Goal: Task Accomplishment & Management: Manage account settings

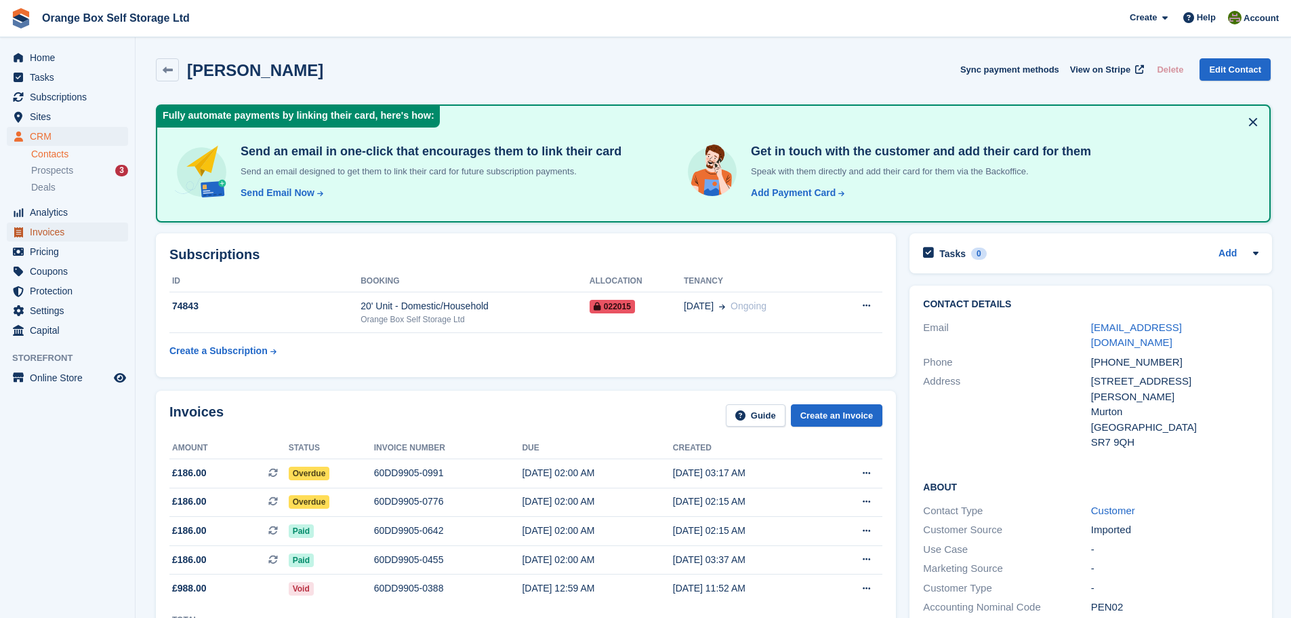
click at [99, 235] on span "Invoices" at bounding box center [70, 231] width 81 height 19
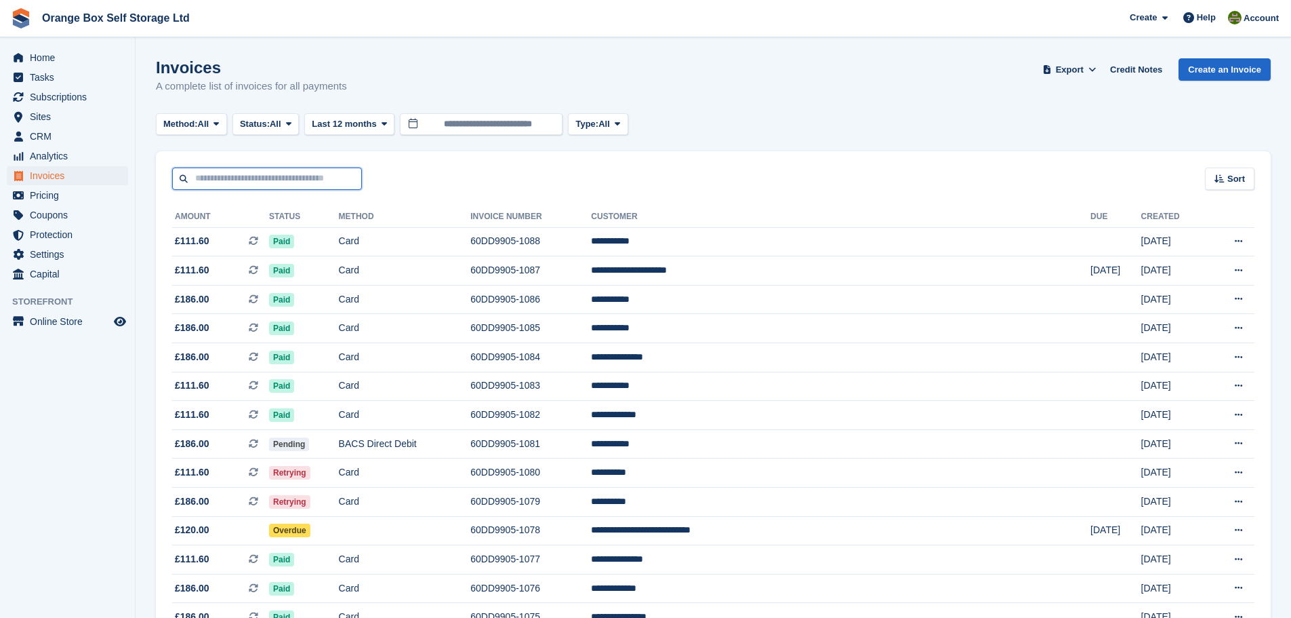
click at [245, 177] on input "text" at bounding box center [267, 178] width 190 height 22
type input "****"
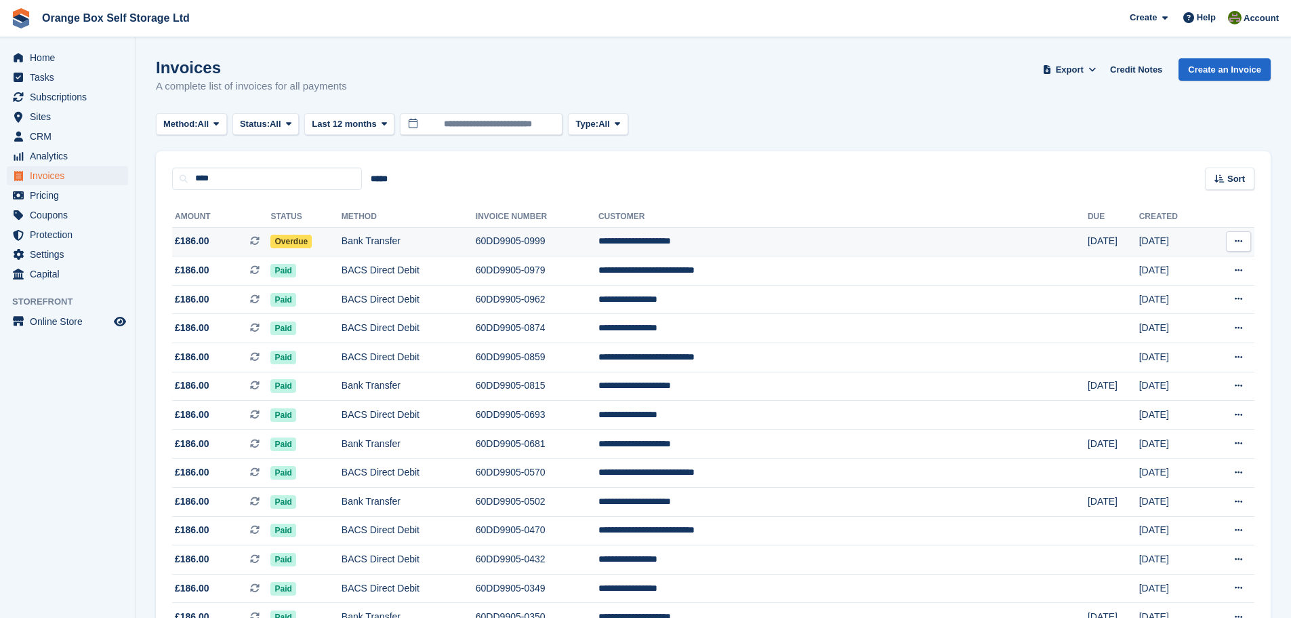
click at [341, 245] on td "Overdue" at bounding box center [305, 241] width 71 height 29
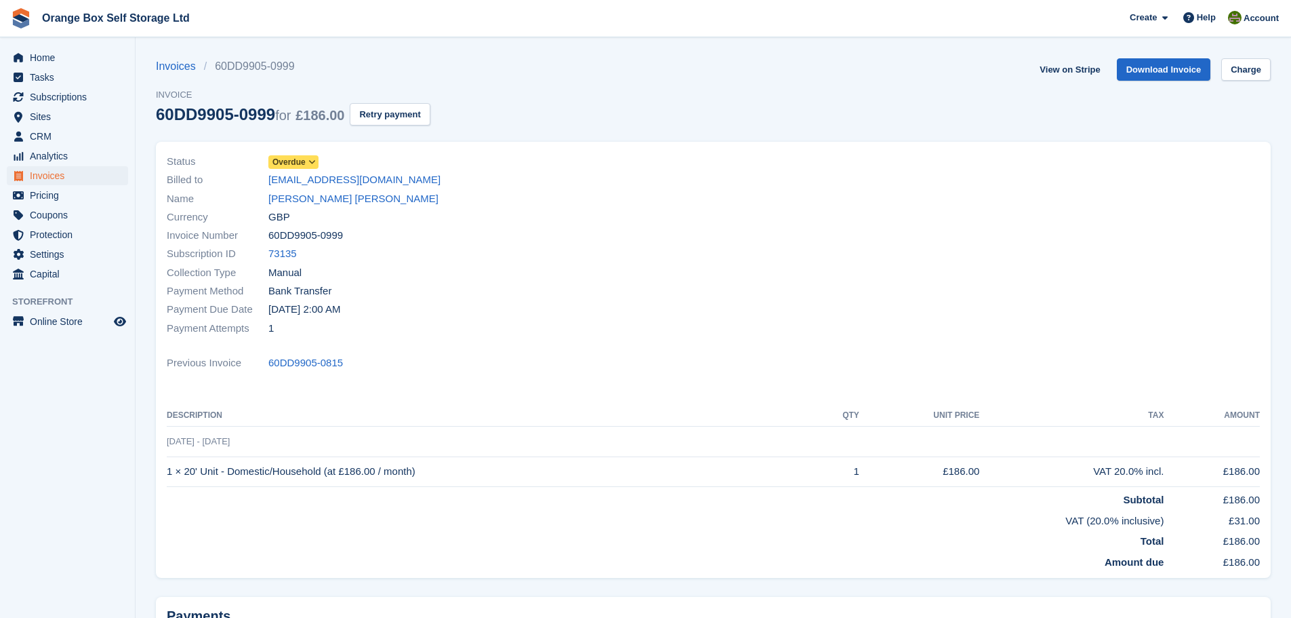
click at [278, 165] on span "Overdue" at bounding box center [289, 162] width 33 height 12
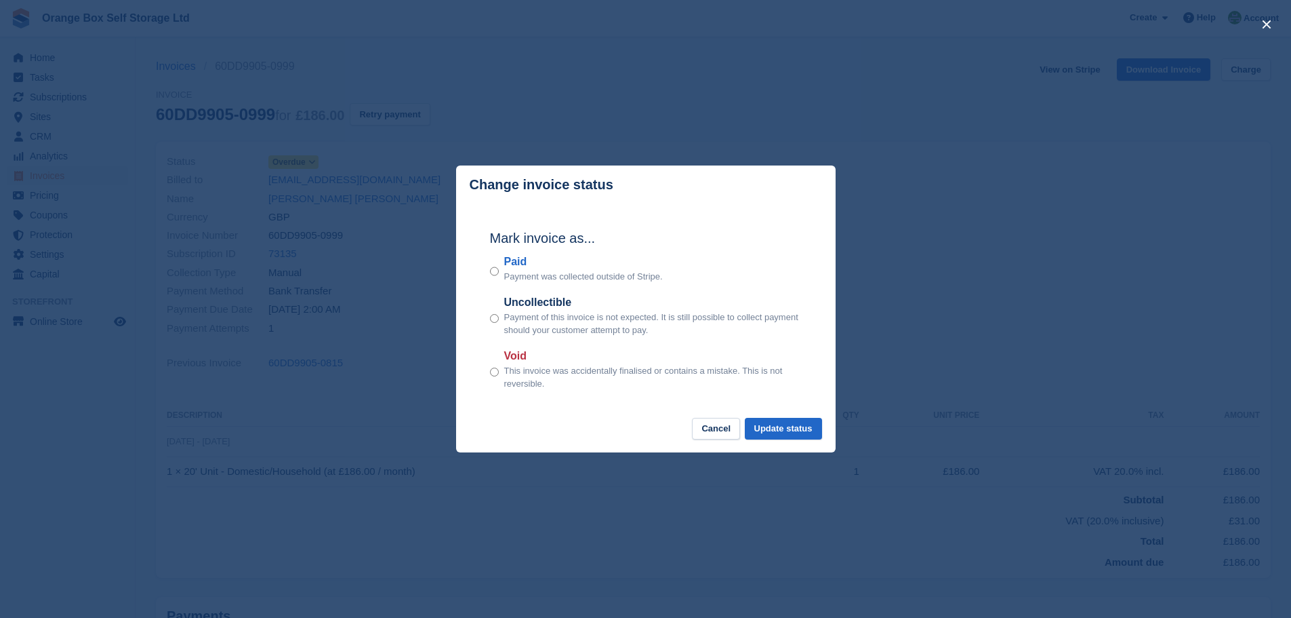
click at [508, 267] on label "Paid" at bounding box center [583, 262] width 159 height 16
click at [785, 431] on button "Update status" at bounding box center [783, 429] width 77 height 22
